Goal: Task Accomplishment & Management: Manage account settings

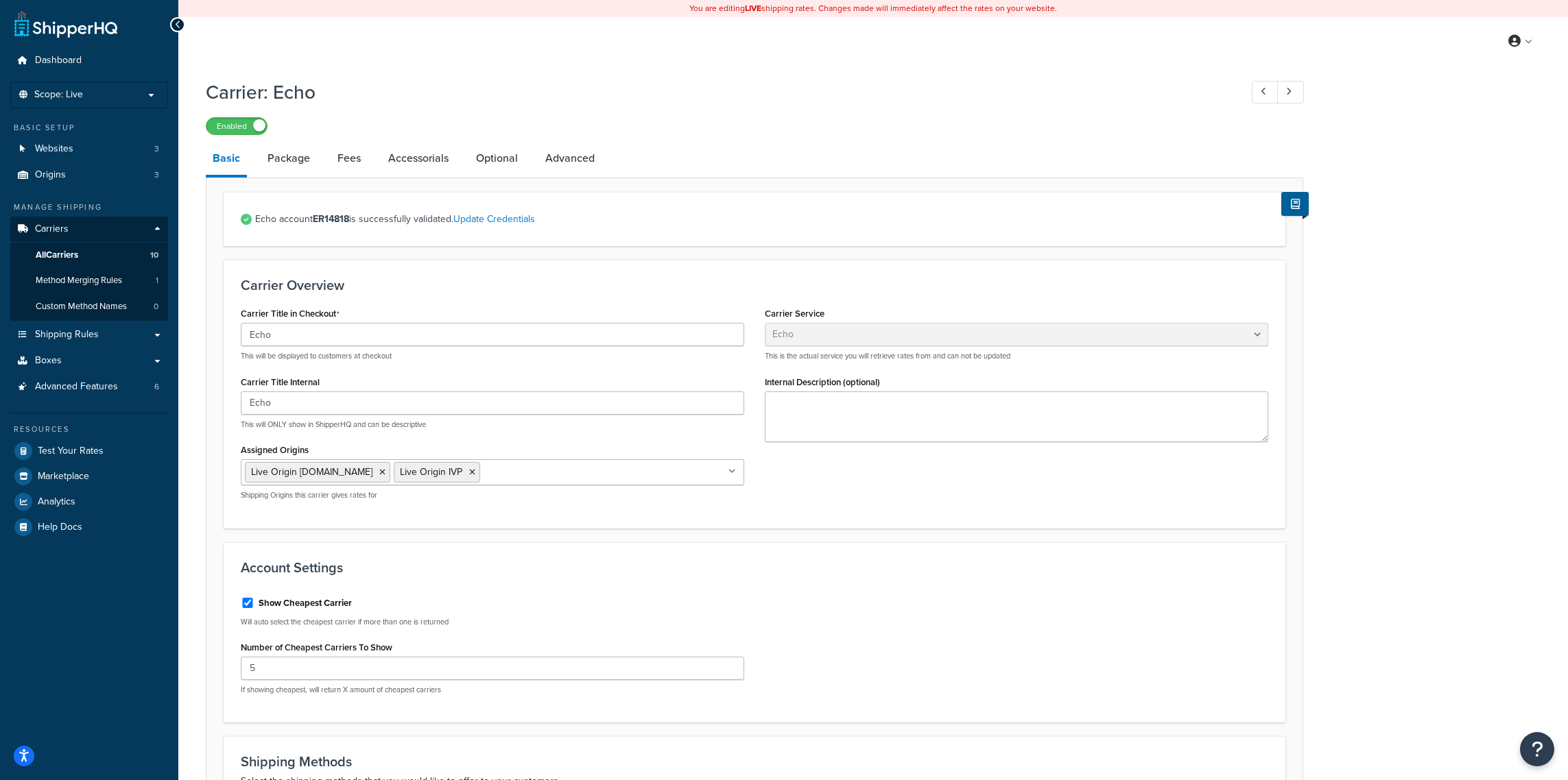
select select "echoFreight"
click at [85, 90] on p "Scope: Live" at bounding box center [89, 94] width 145 height 12
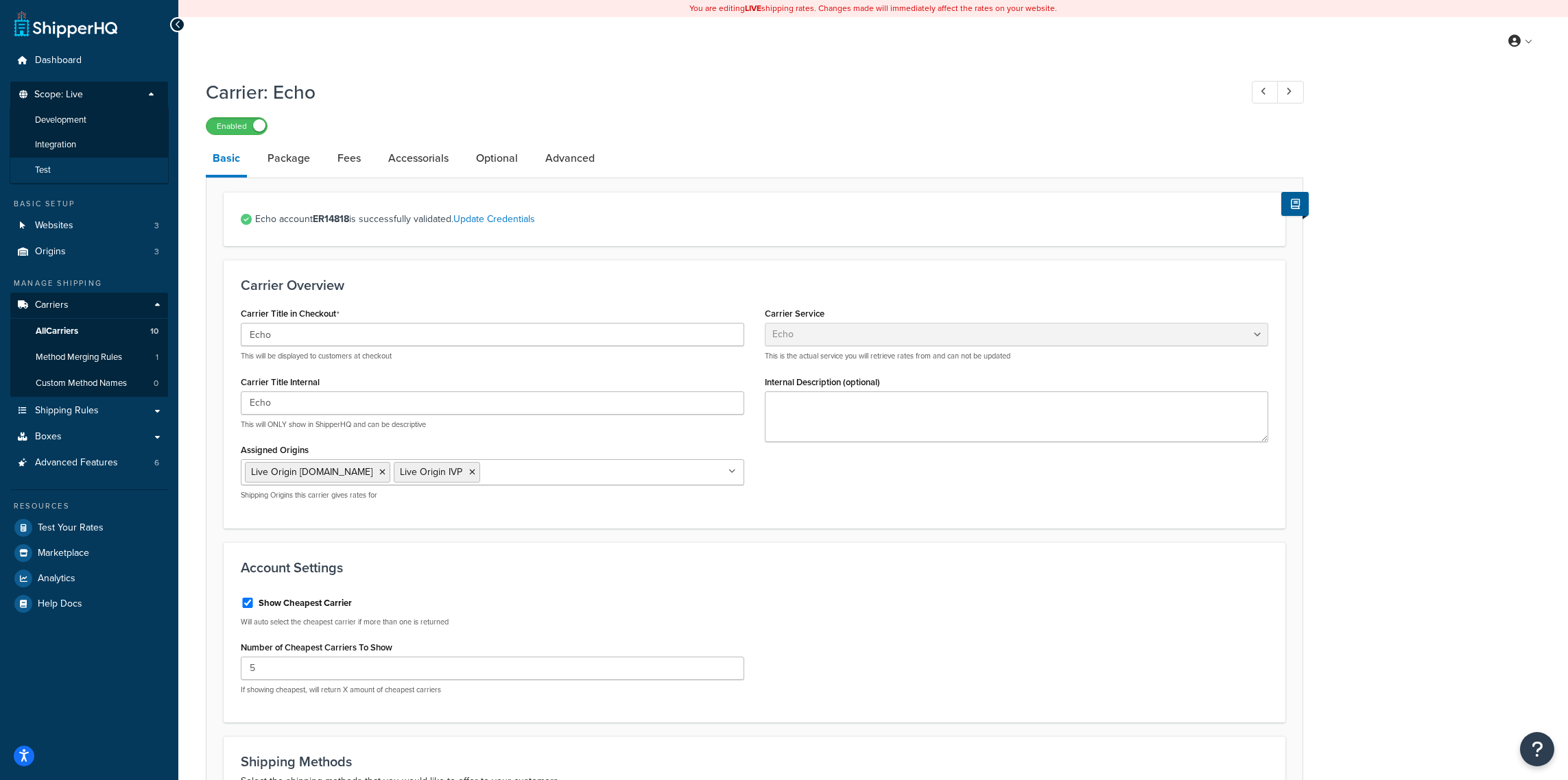
click at [80, 179] on li "Test" at bounding box center [89, 170] width 159 height 25
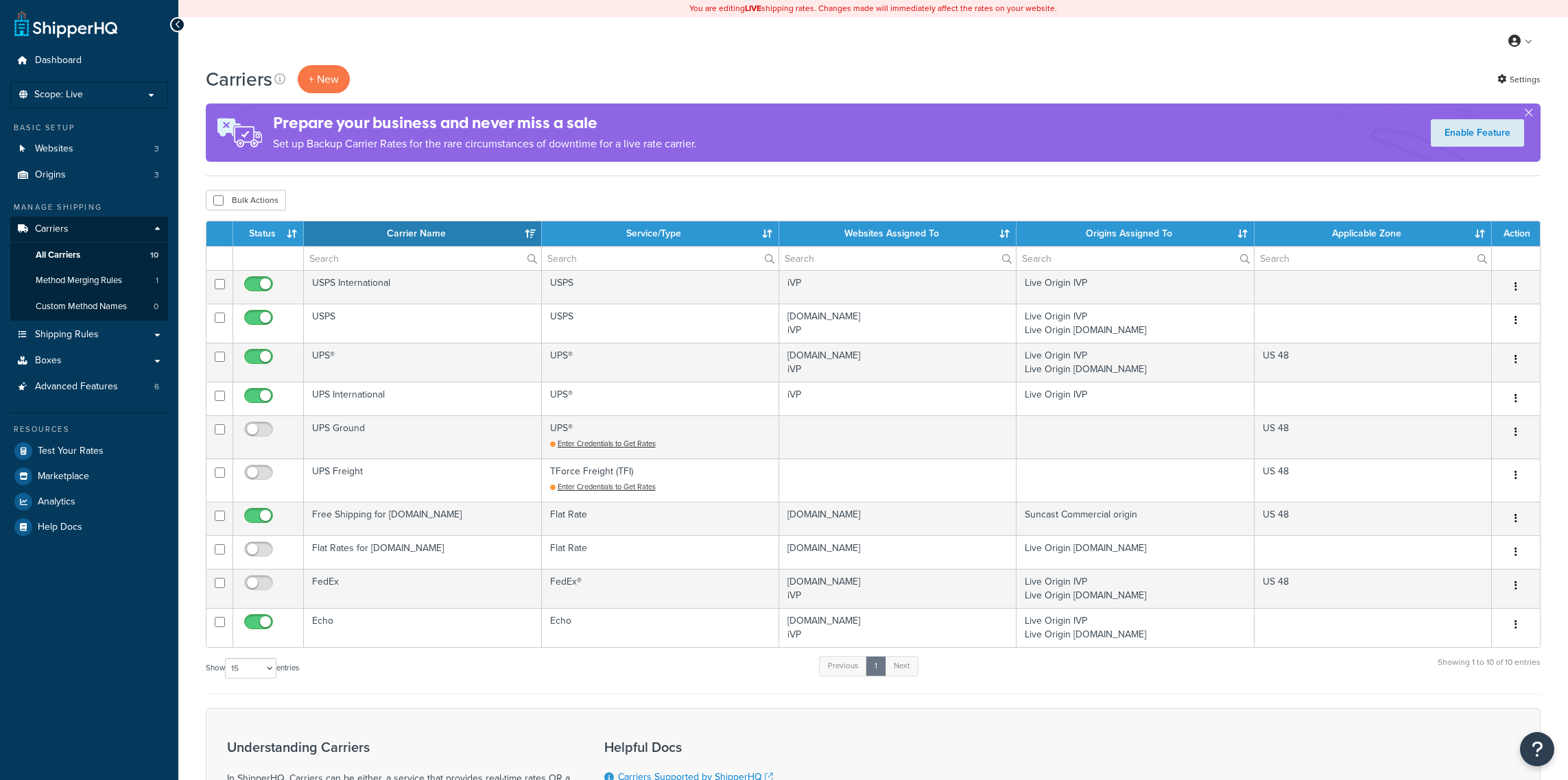
select select "15"
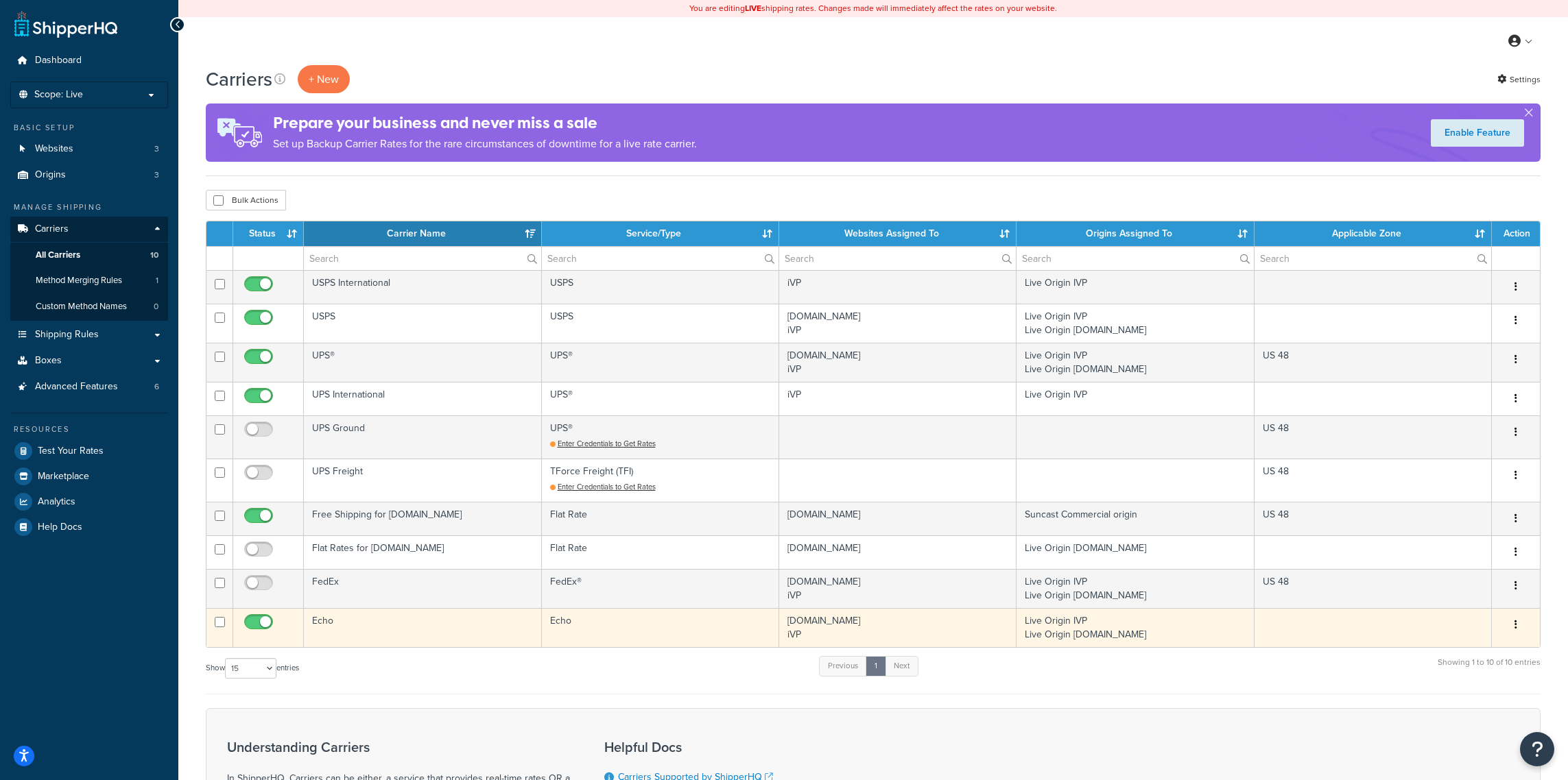
click at [407, 640] on td "Echo" at bounding box center [422, 628] width 238 height 39
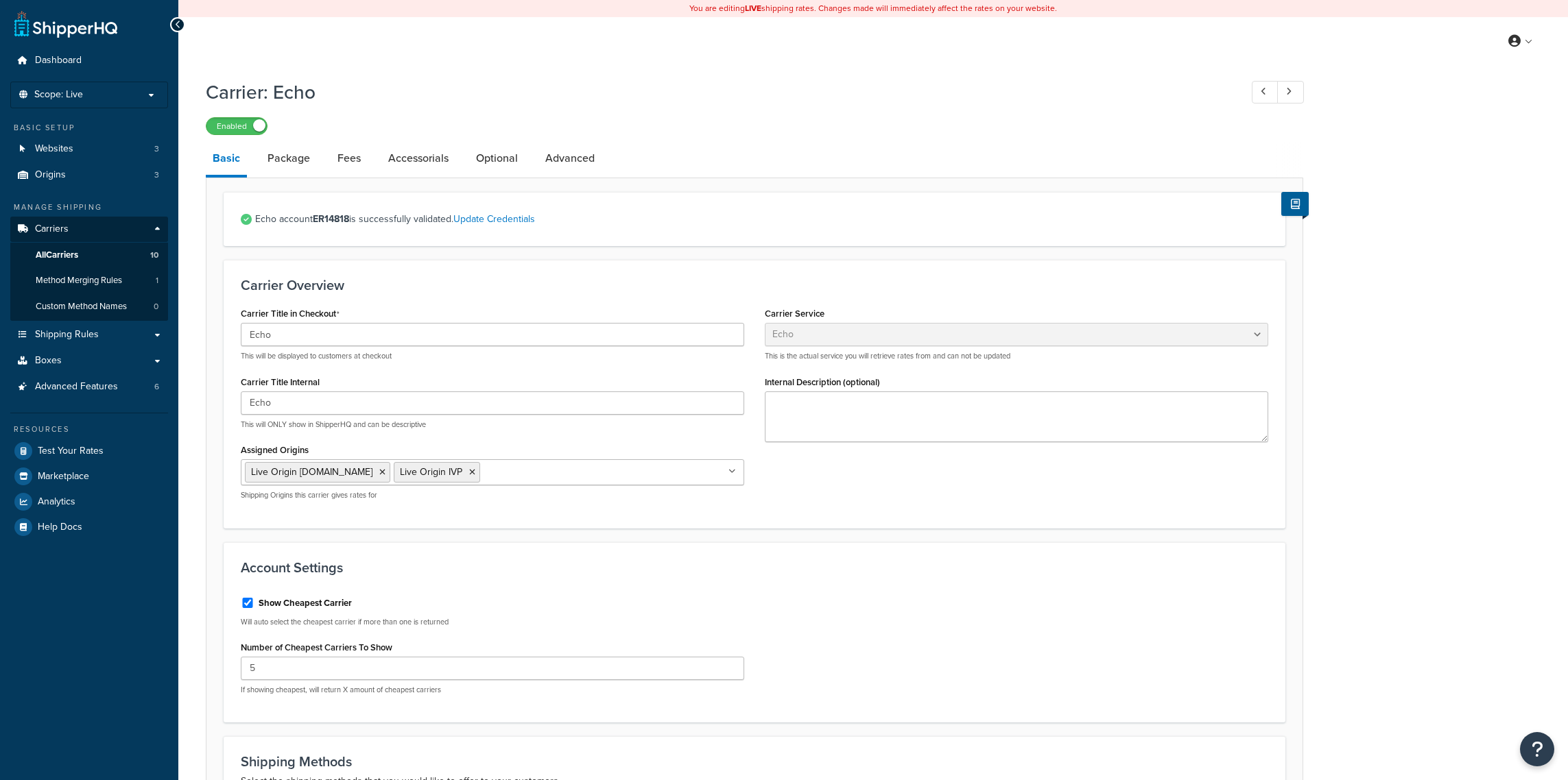
select select "echoFreight"
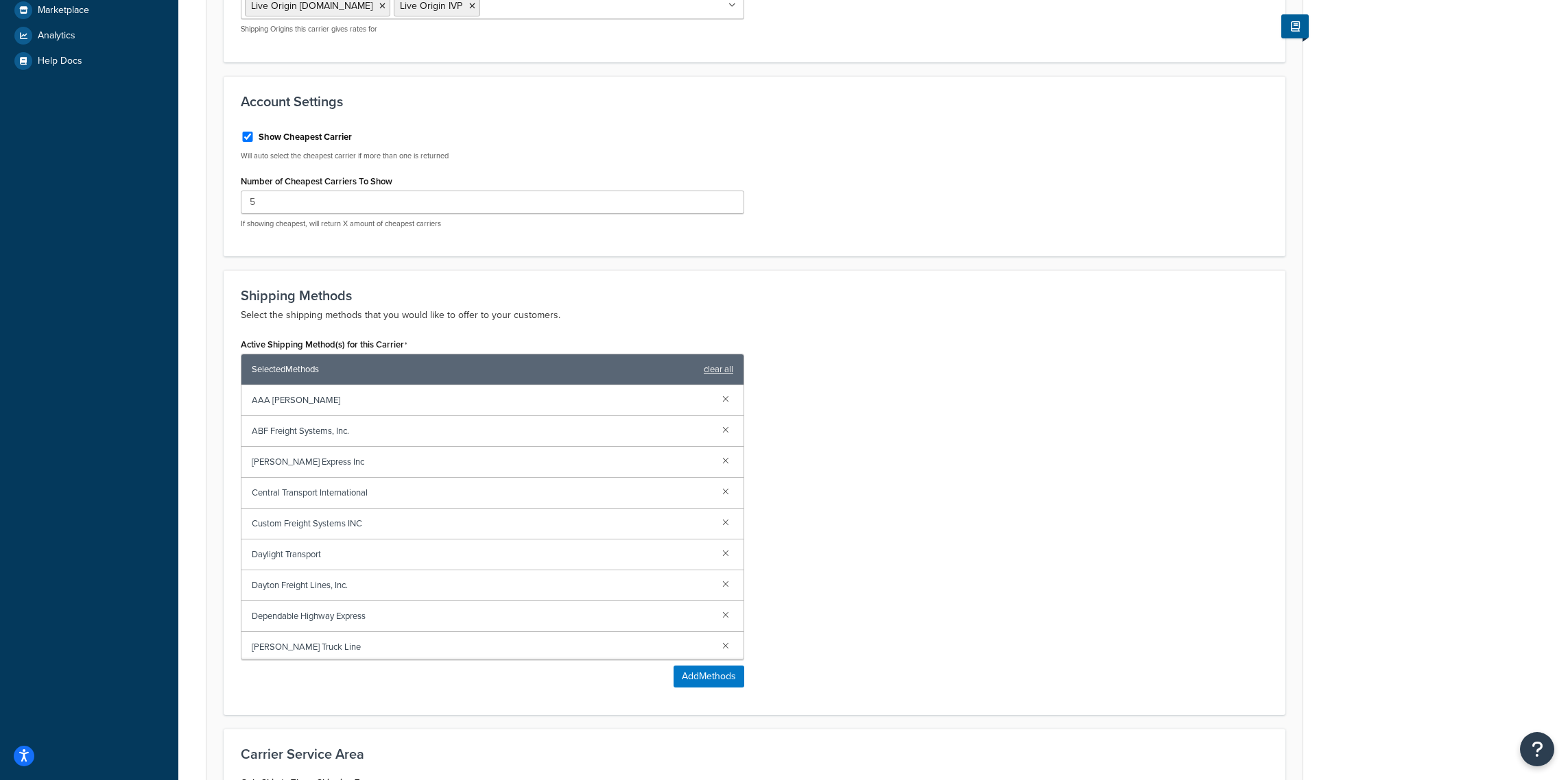
scroll to position [471, 0]
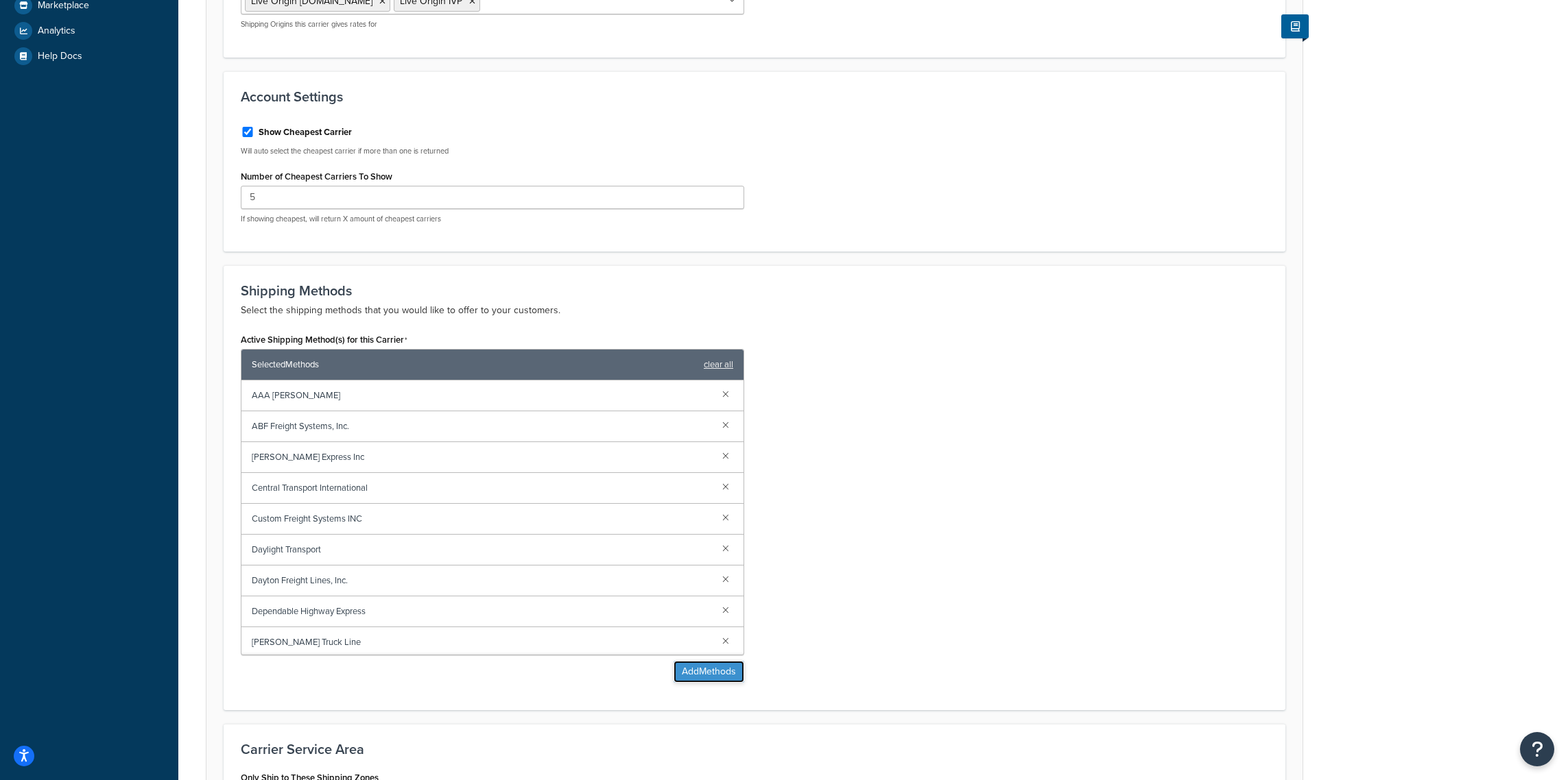
click at [693, 678] on button "Add Methods" at bounding box center [709, 672] width 71 height 22
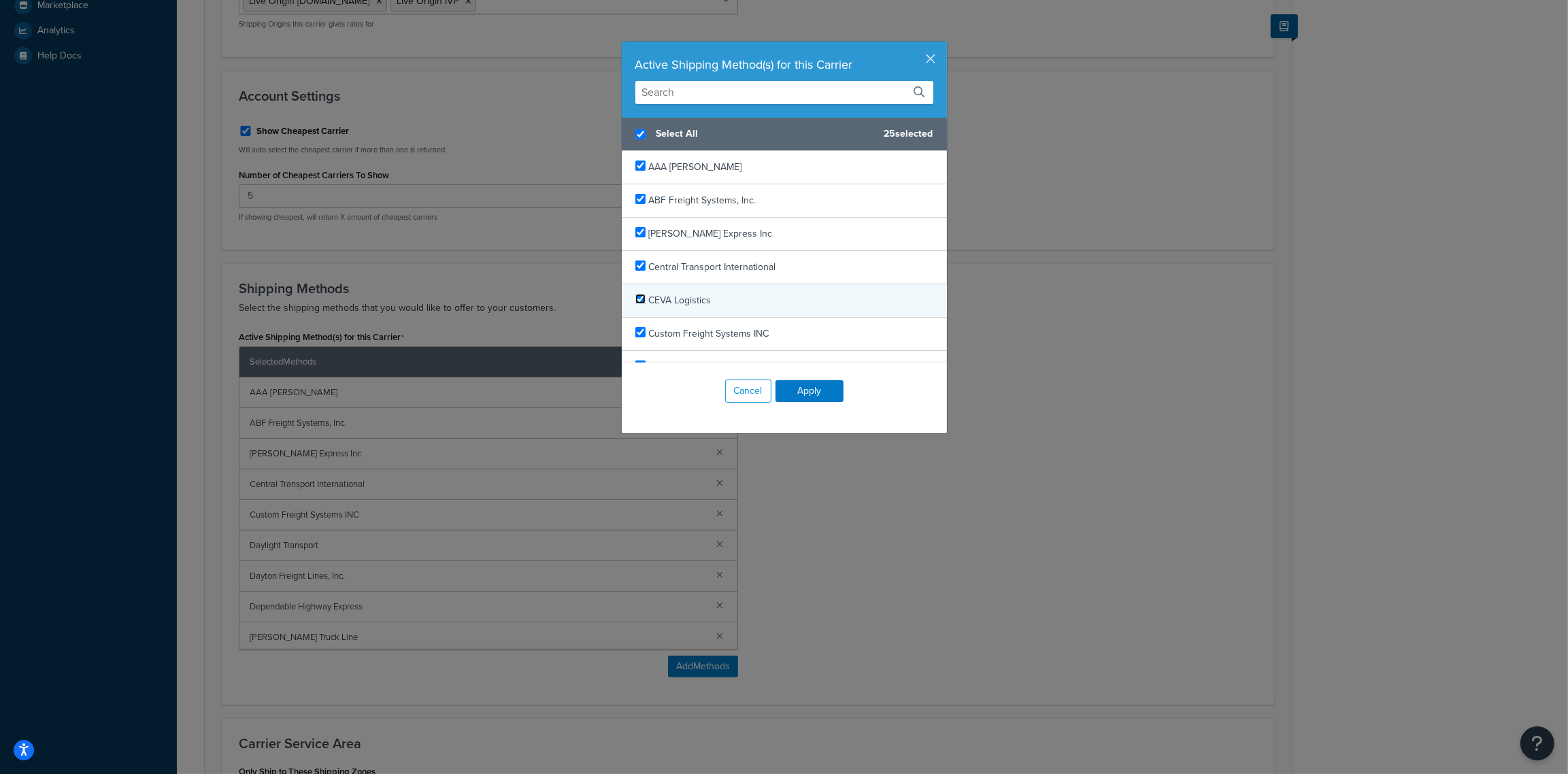
checkbox input "true"
click at [635, 303] on input "checkbox" at bounding box center [640, 298] width 10 height 10
checkbox input "true"
click at [805, 394] on button "Apply" at bounding box center [810, 391] width 68 height 21
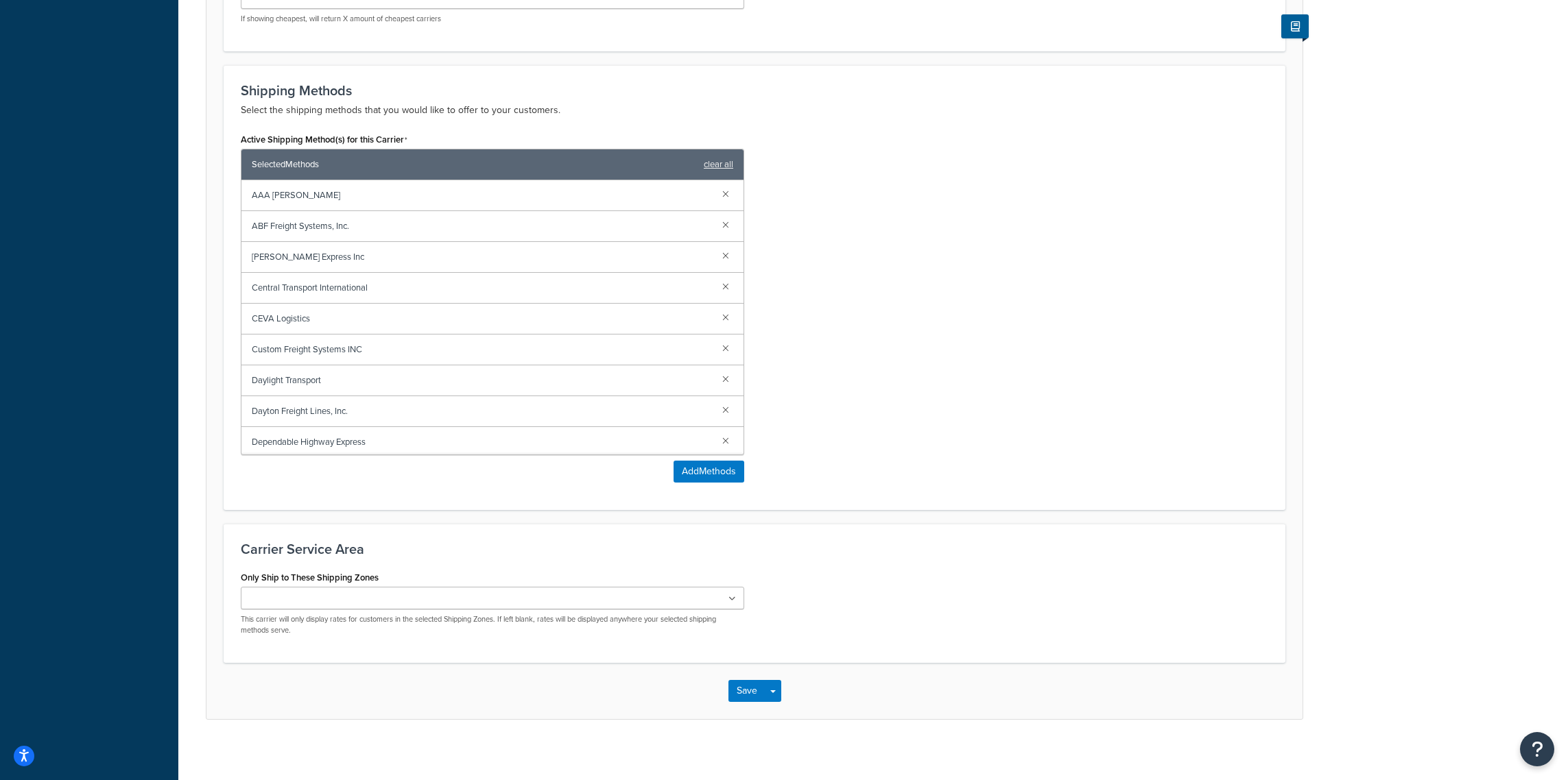
scroll to position [680, 0]
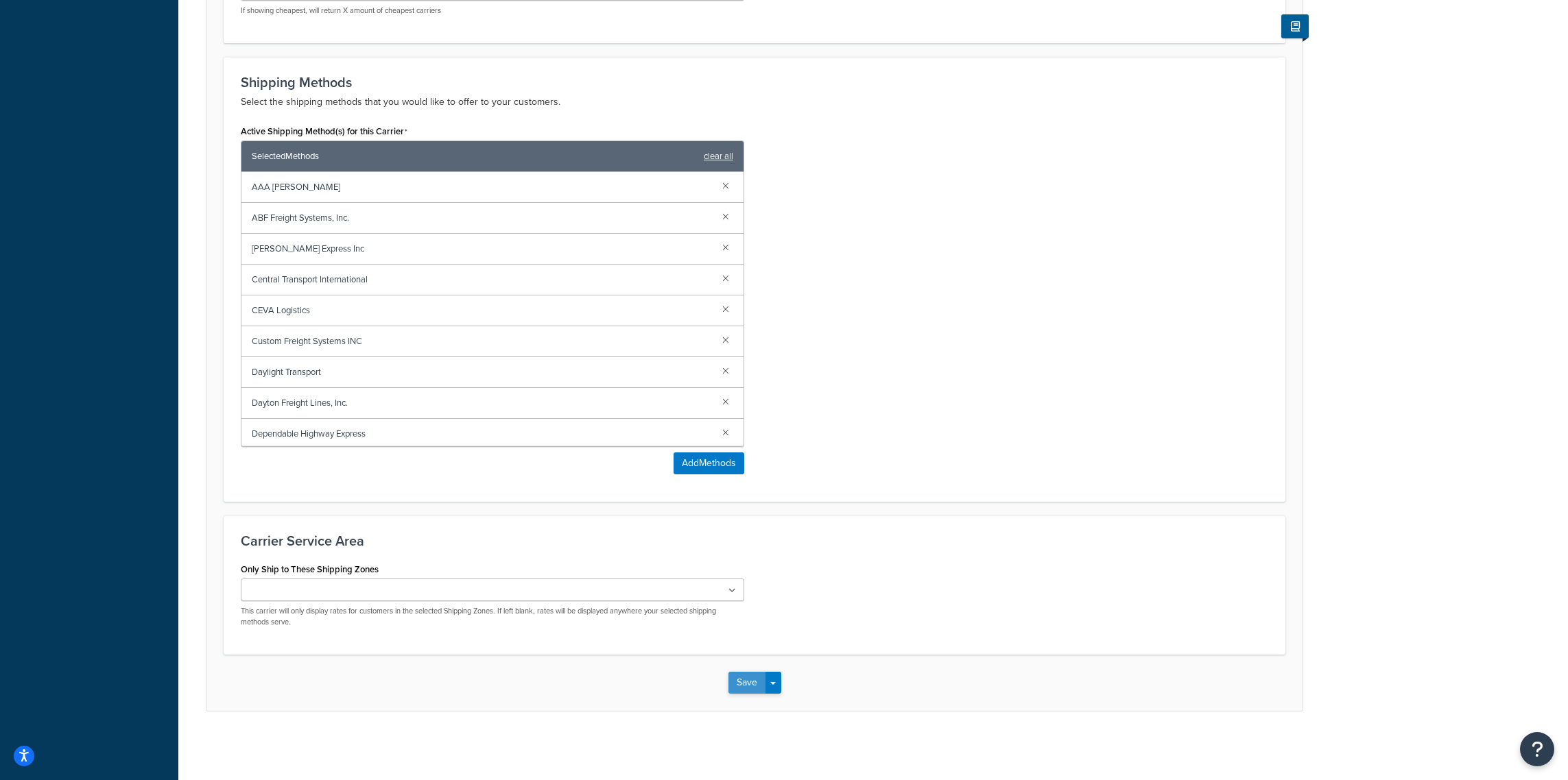
click at [738, 674] on button "Save" at bounding box center [746, 682] width 37 height 22
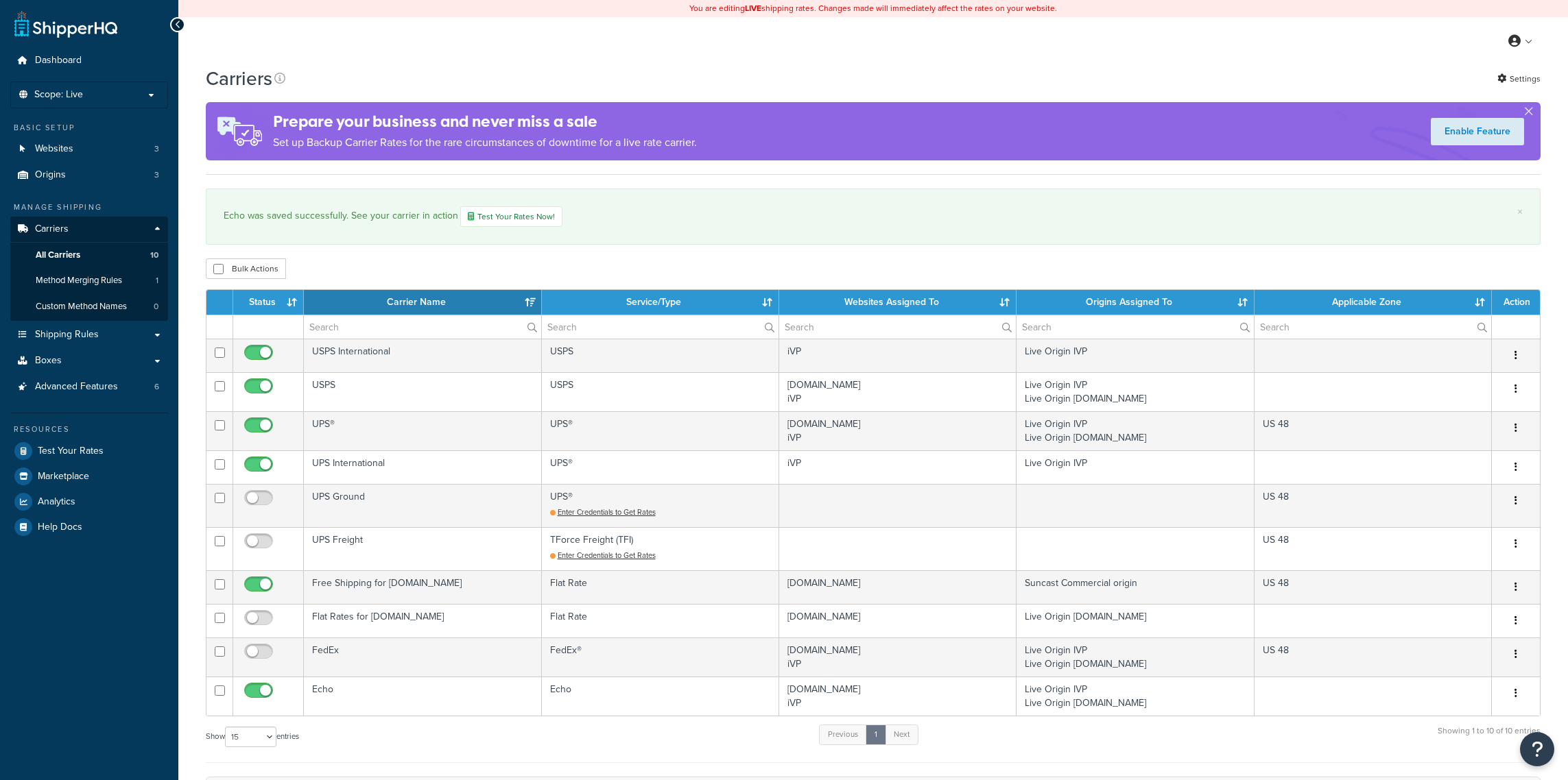
select select "15"
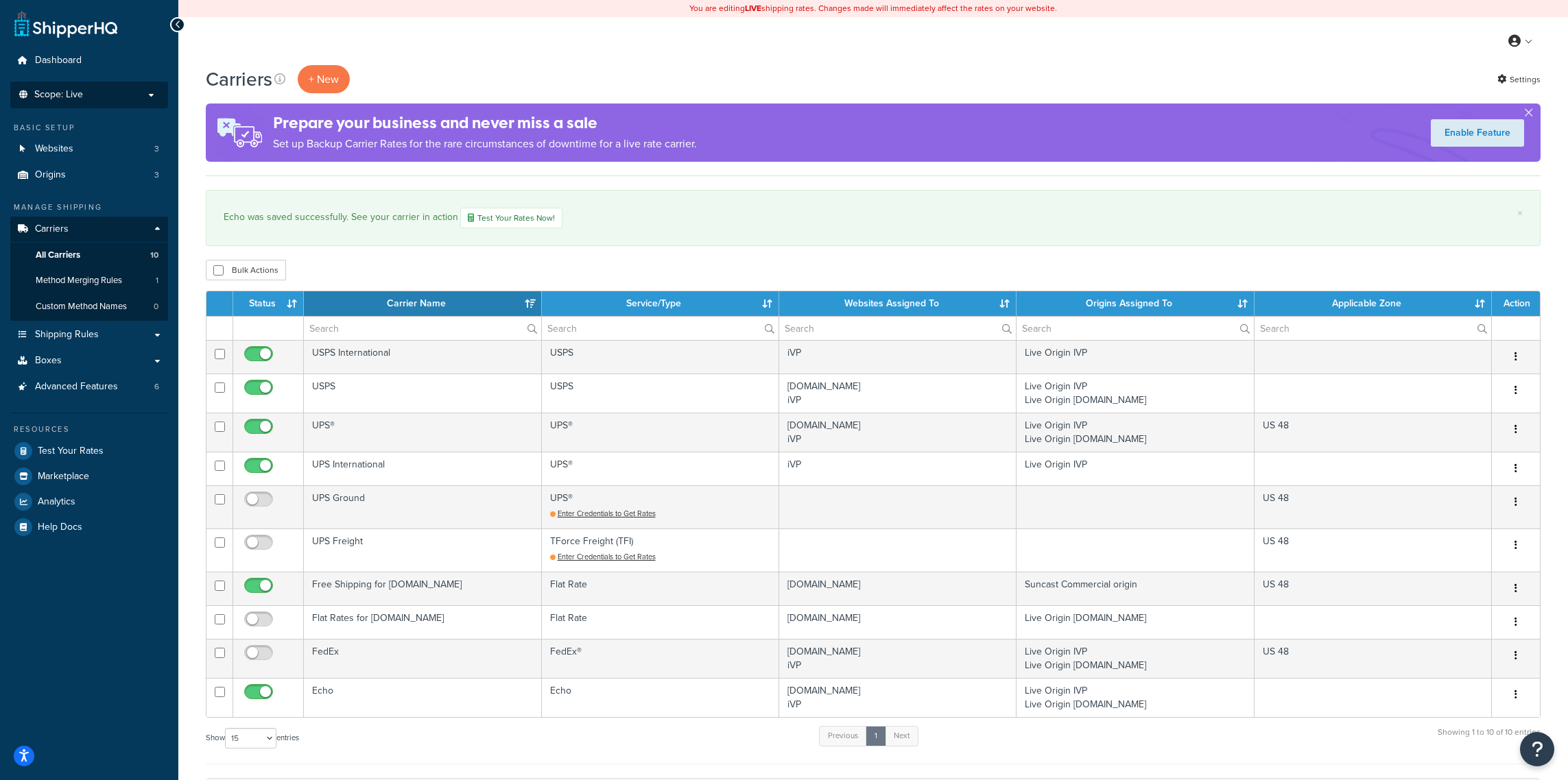
click at [125, 100] on p "Scope: Live" at bounding box center [89, 94] width 145 height 12
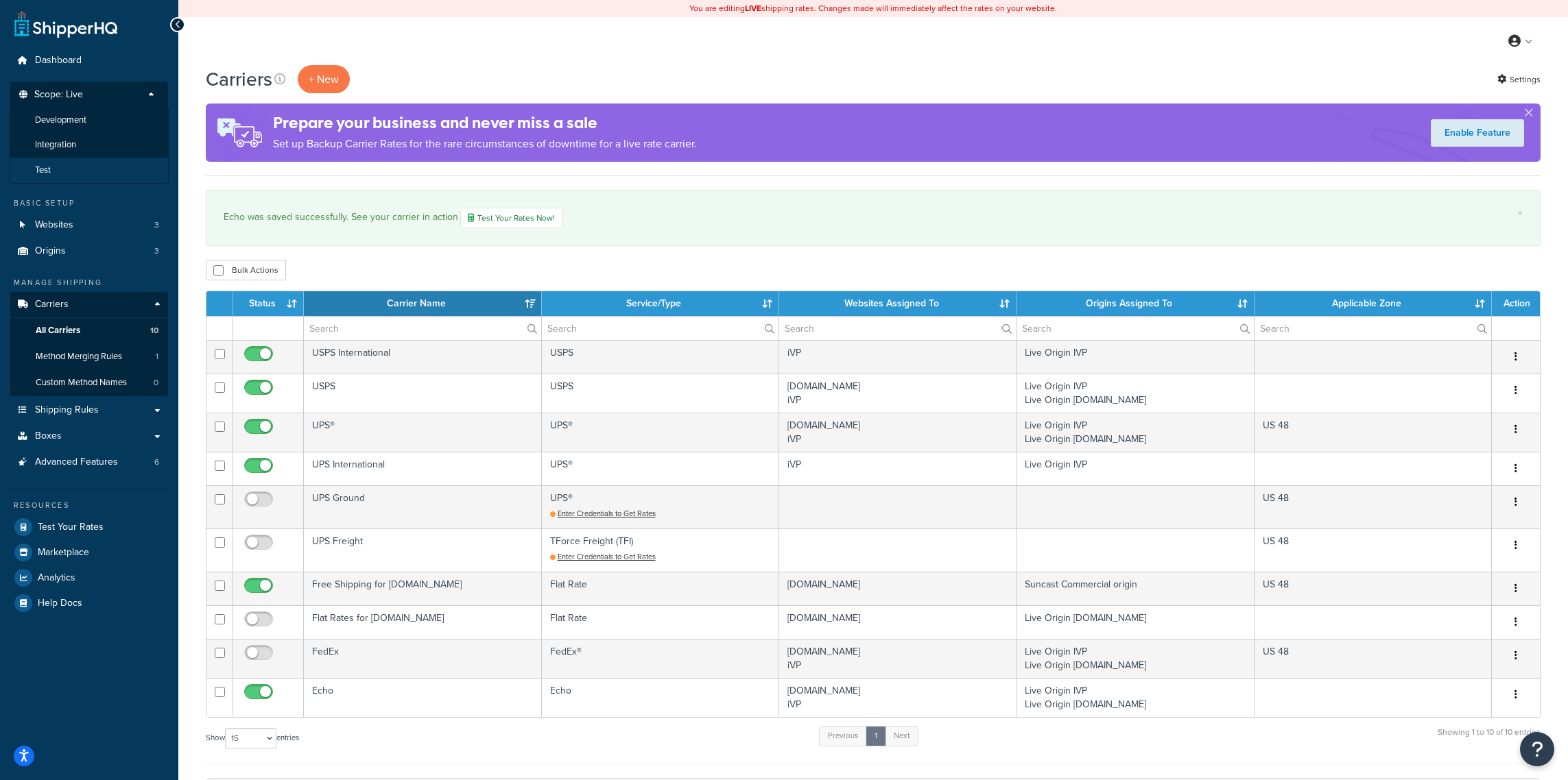
click at [73, 168] on li "Test" at bounding box center [89, 170] width 159 height 25
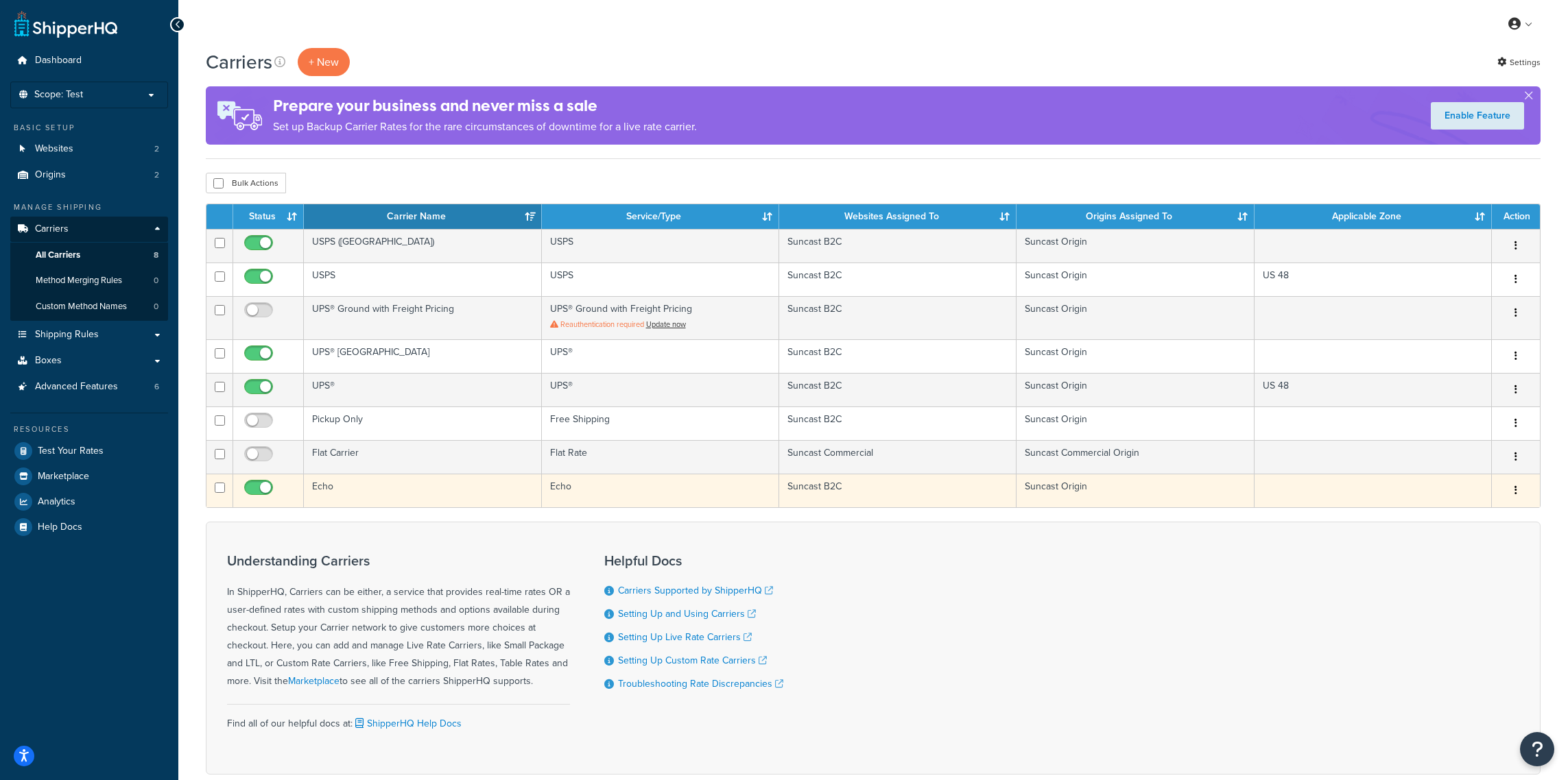
click at [401, 497] on td "Echo" at bounding box center [422, 490] width 238 height 33
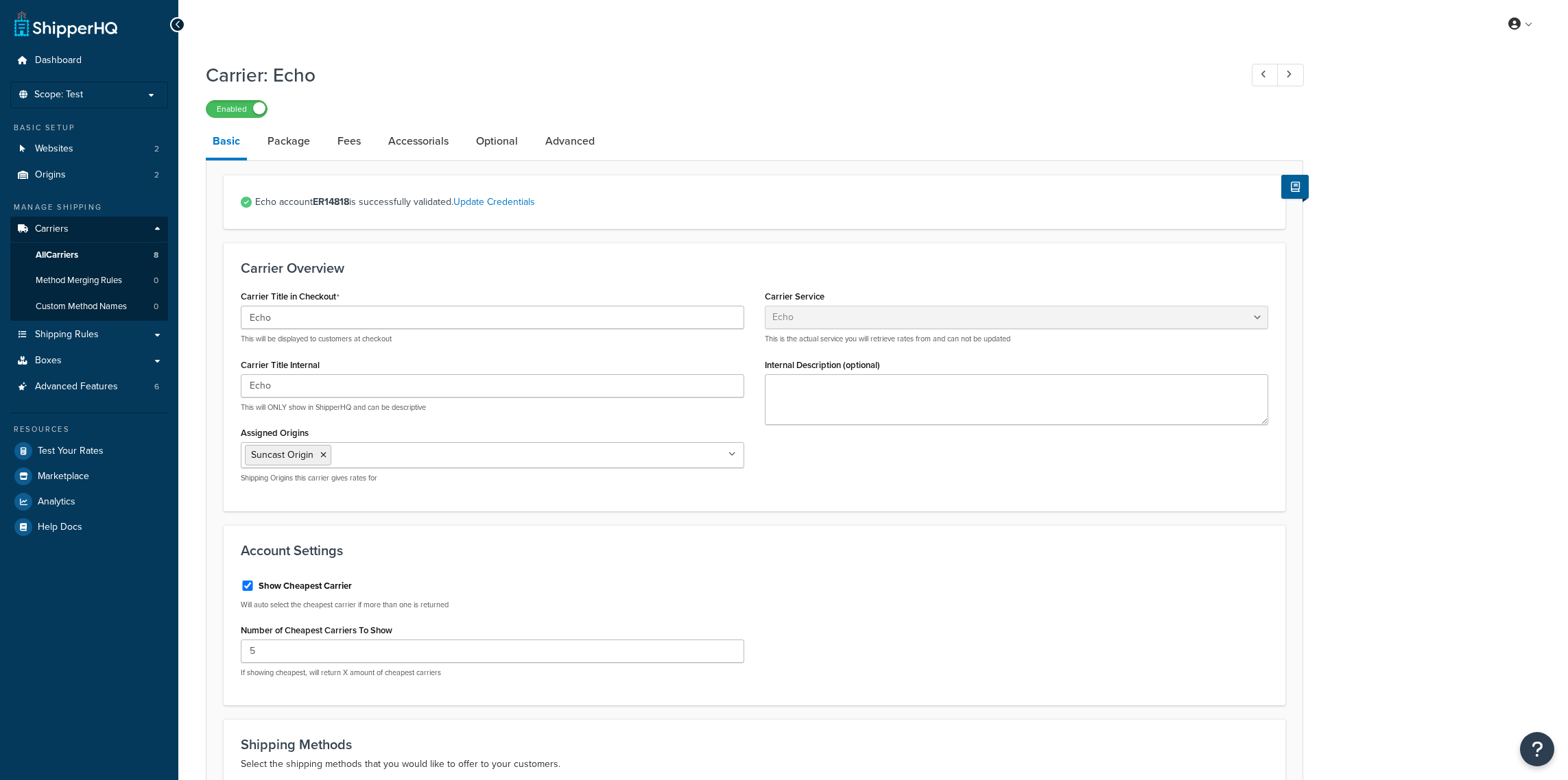
select select "echoFreight"
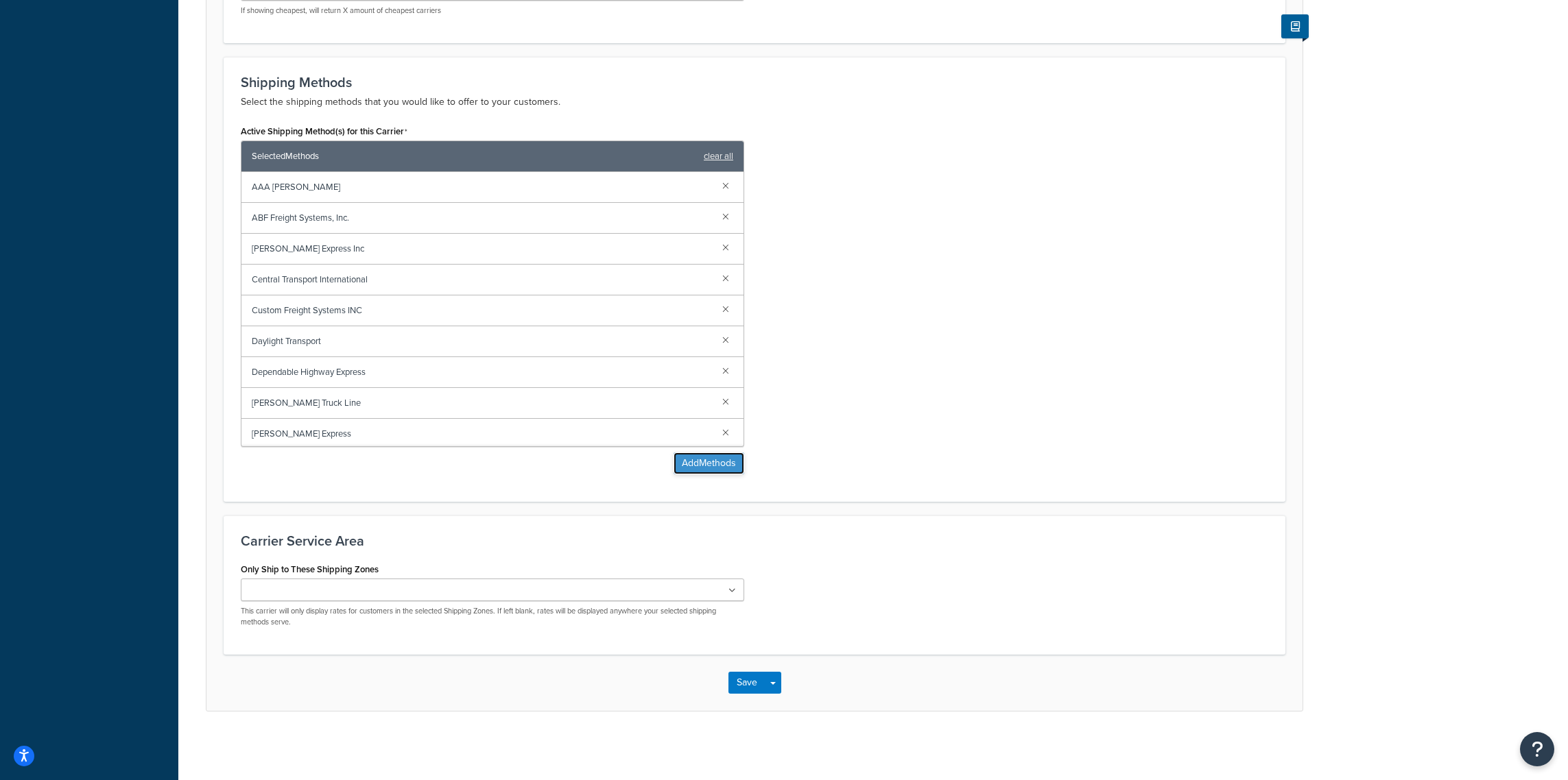
click at [706, 464] on button "Add Methods" at bounding box center [709, 464] width 71 height 22
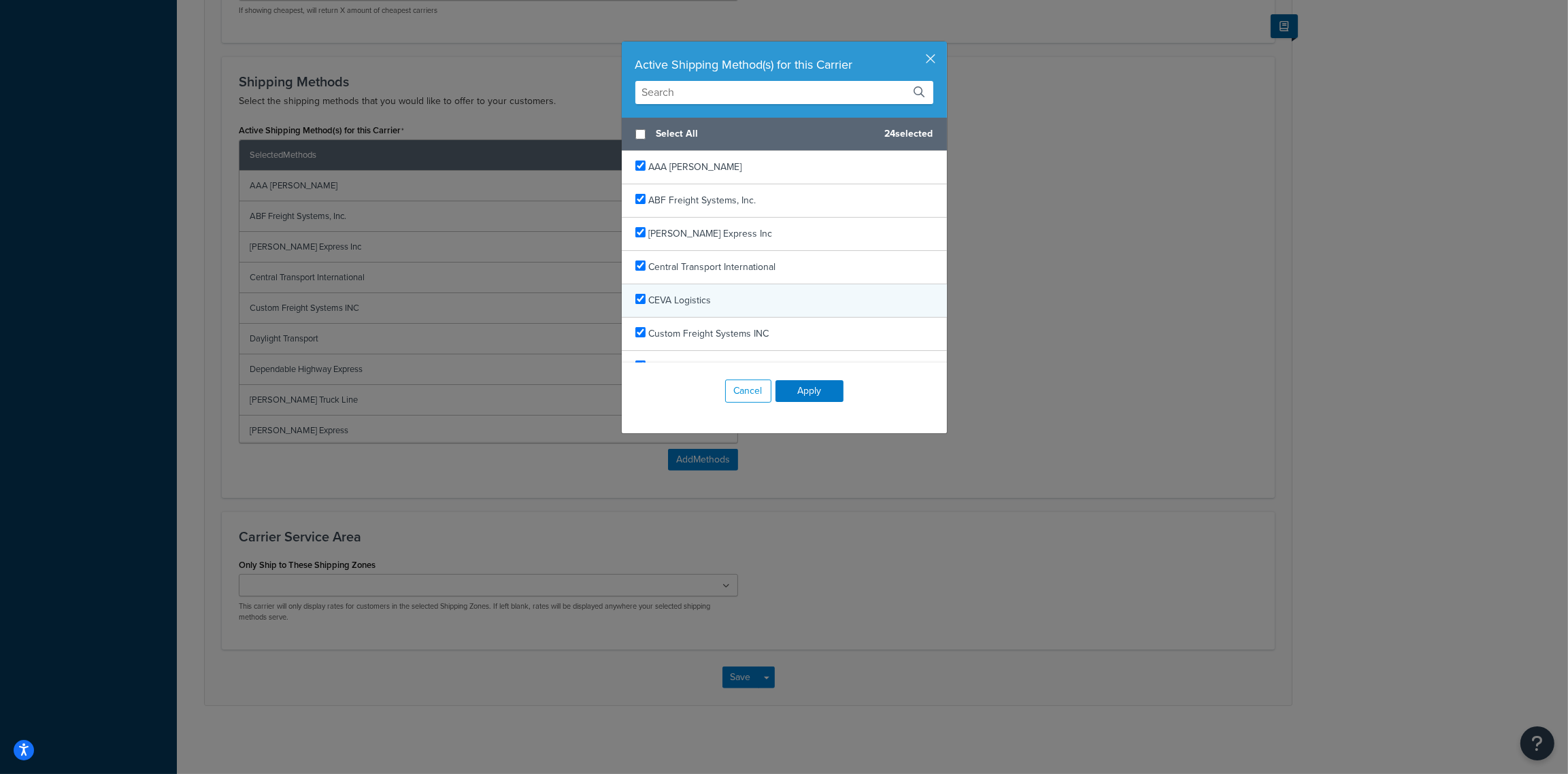
checkbox input "true"
click at [667, 302] on span "CEVA Logistics" at bounding box center [680, 301] width 62 height 14
click at [796, 399] on button "Apply" at bounding box center [810, 391] width 68 height 21
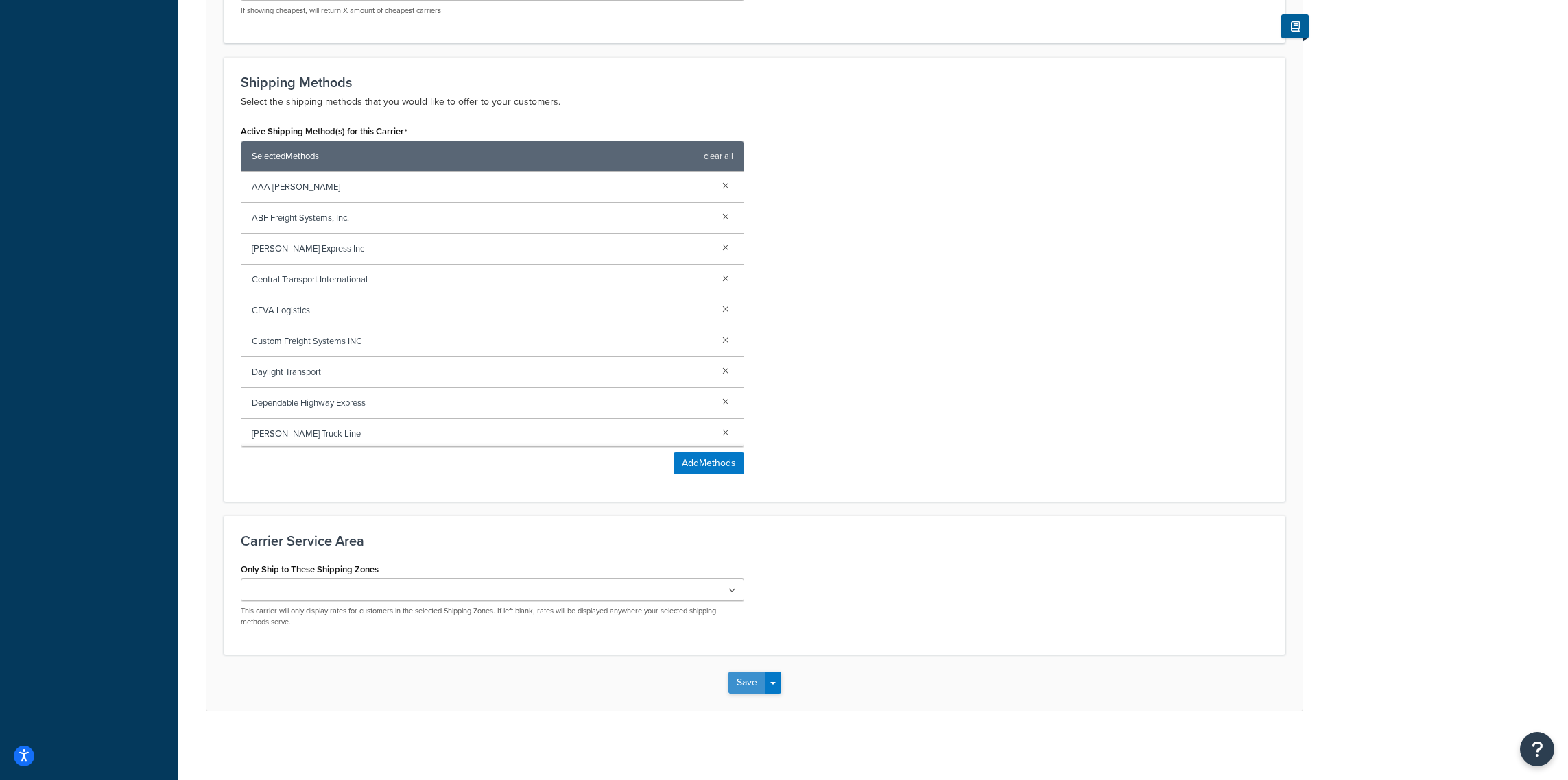
click at [753, 675] on button "Save" at bounding box center [746, 682] width 37 height 22
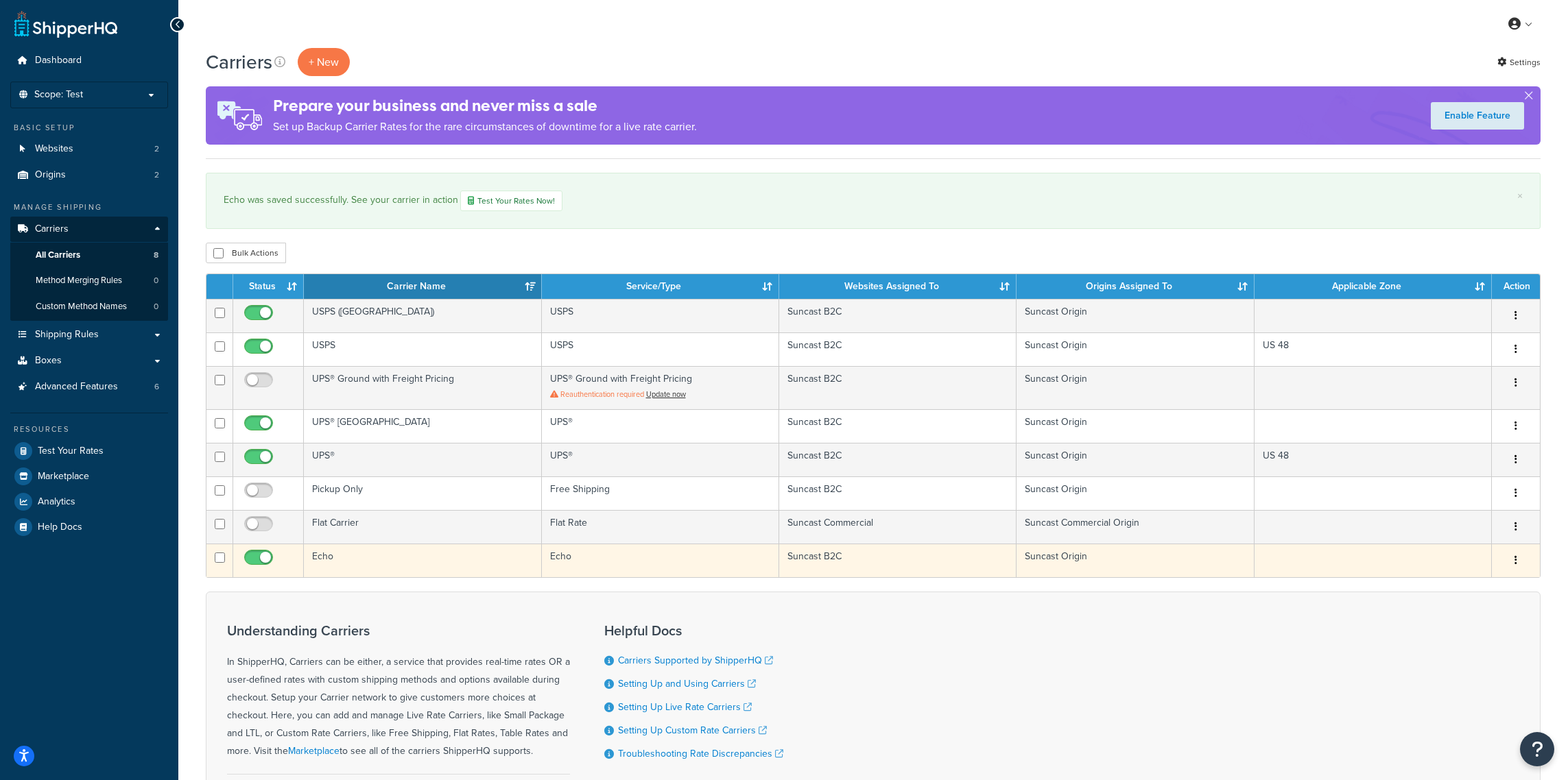
click at [401, 564] on td "Echo" at bounding box center [422, 559] width 238 height 33
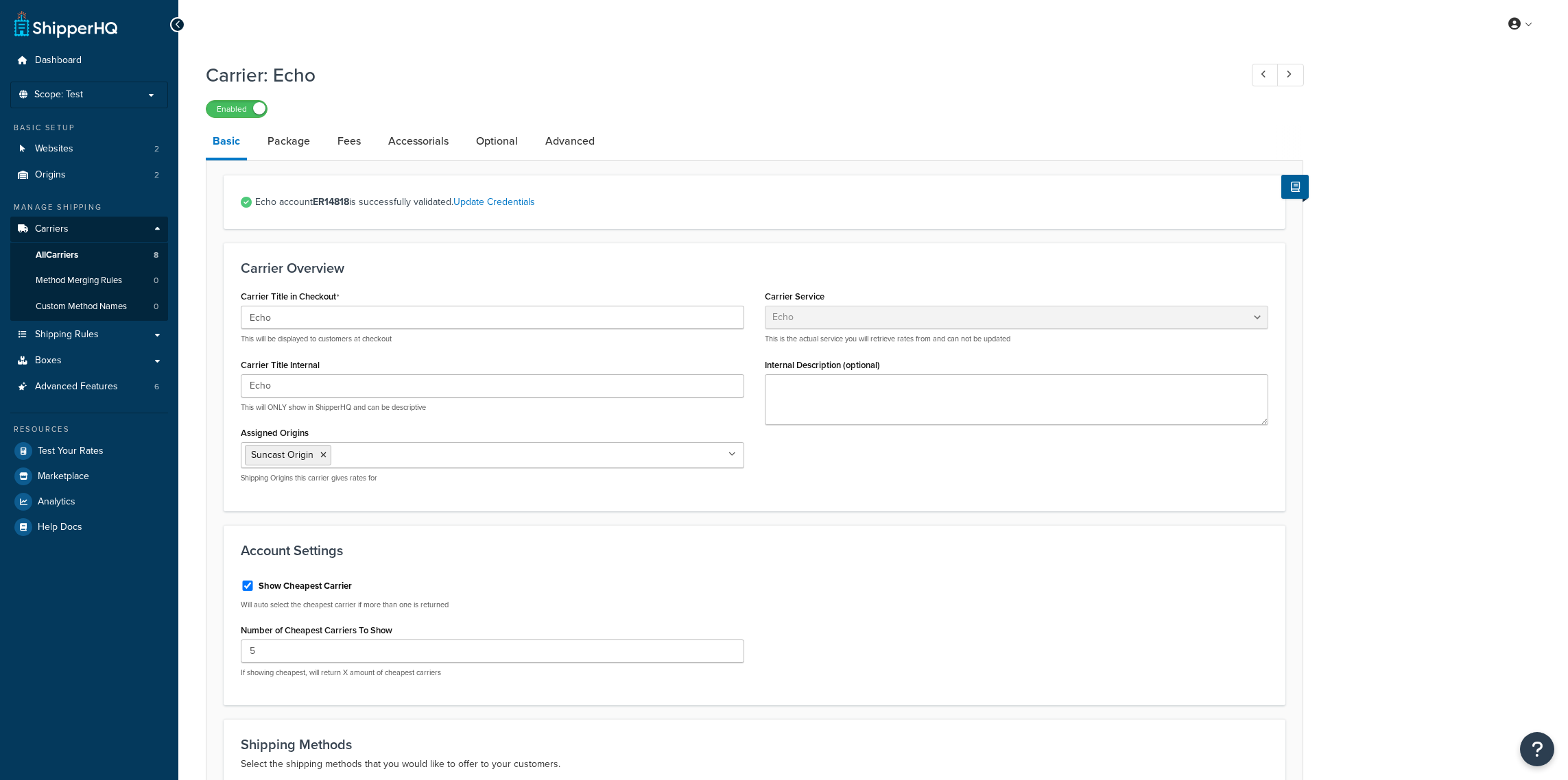
select select "echoFreight"
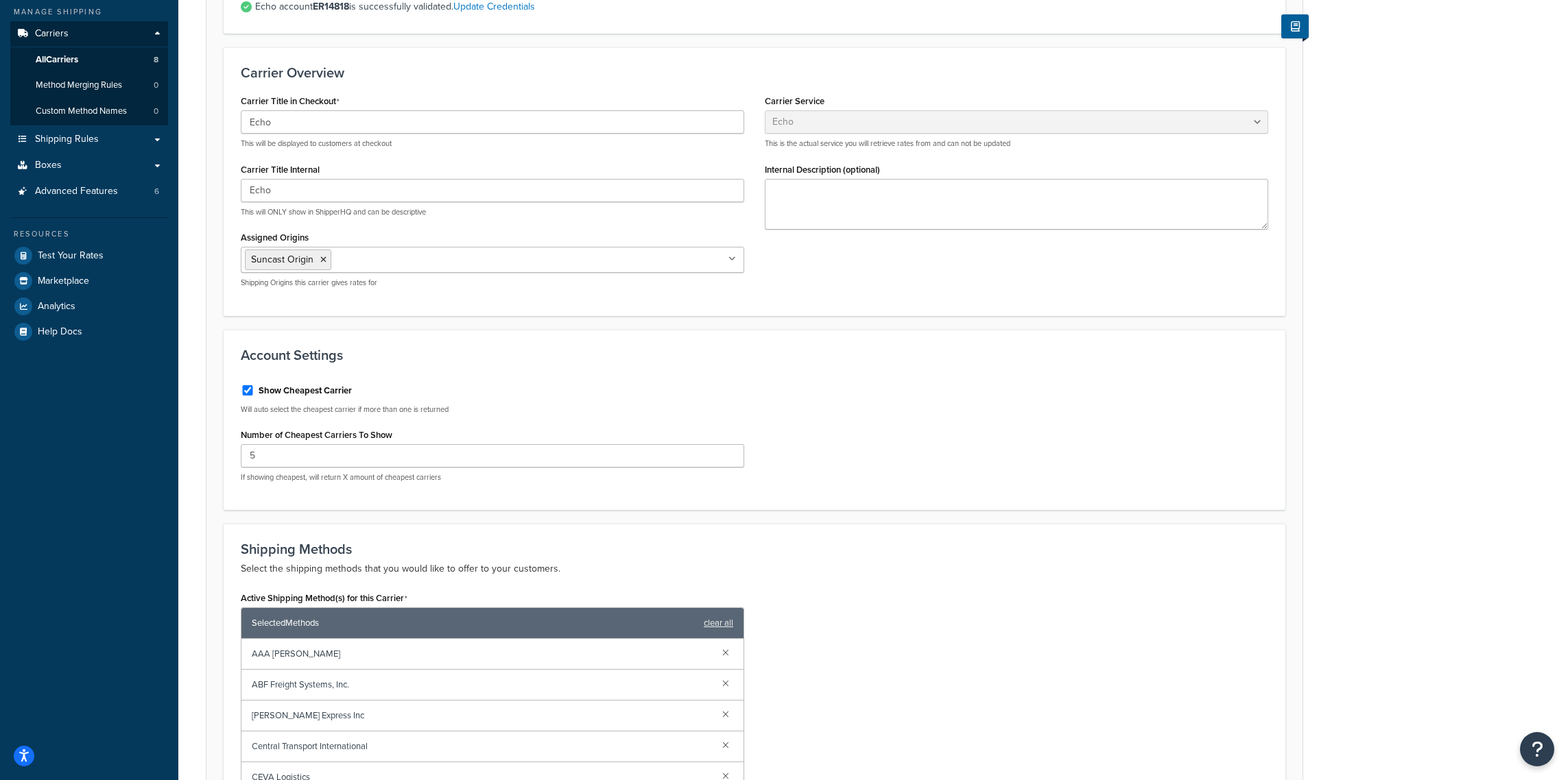
scroll to position [192, 0]
